Goal: Transaction & Acquisition: Purchase product/service

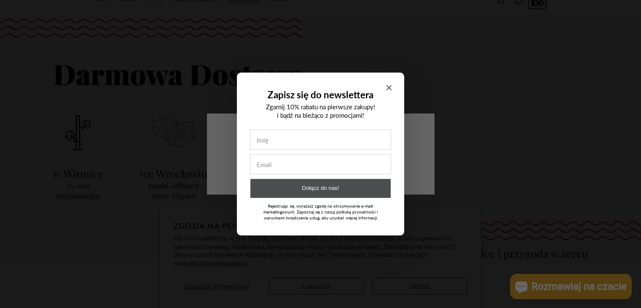
scroll to position [42, 0]
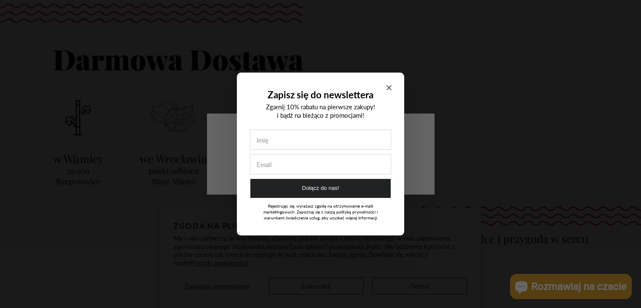
click at [389, 86] on icon "Close modal" at bounding box center [388, 87] width 5 height 5
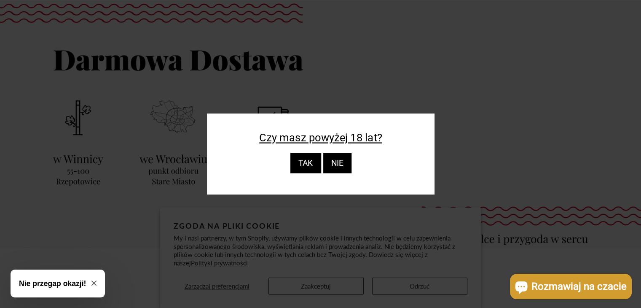
click at [317, 162] on div "TAK" at bounding box center [305, 163] width 31 height 20
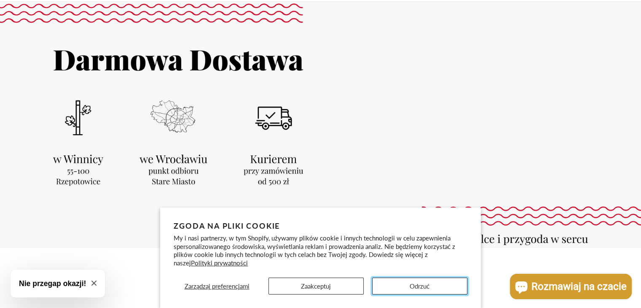
click at [406, 279] on button "Odrzuć" at bounding box center [419, 285] width 95 height 17
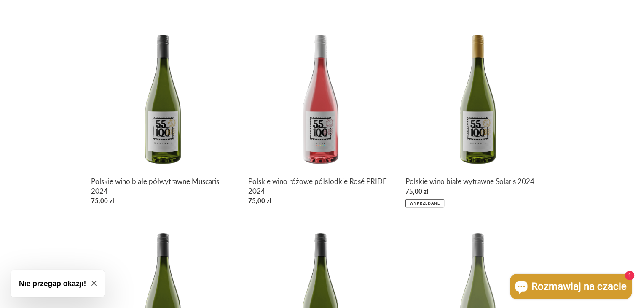
scroll to position [295, 0]
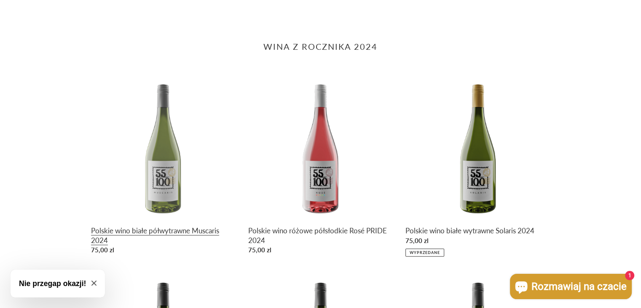
click at [155, 142] on link "Polskie wino białe półwytrawne Muscaris 2024" at bounding box center [163, 166] width 145 height 183
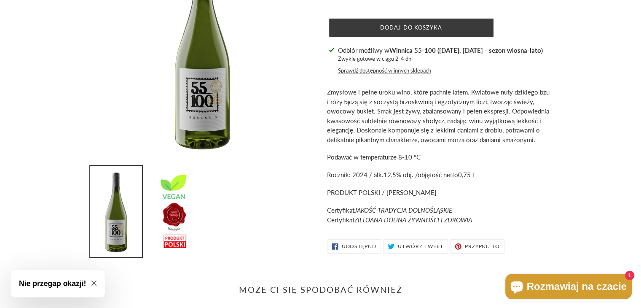
scroll to position [126, 0]
